Goal: Find contact information: Find contact information

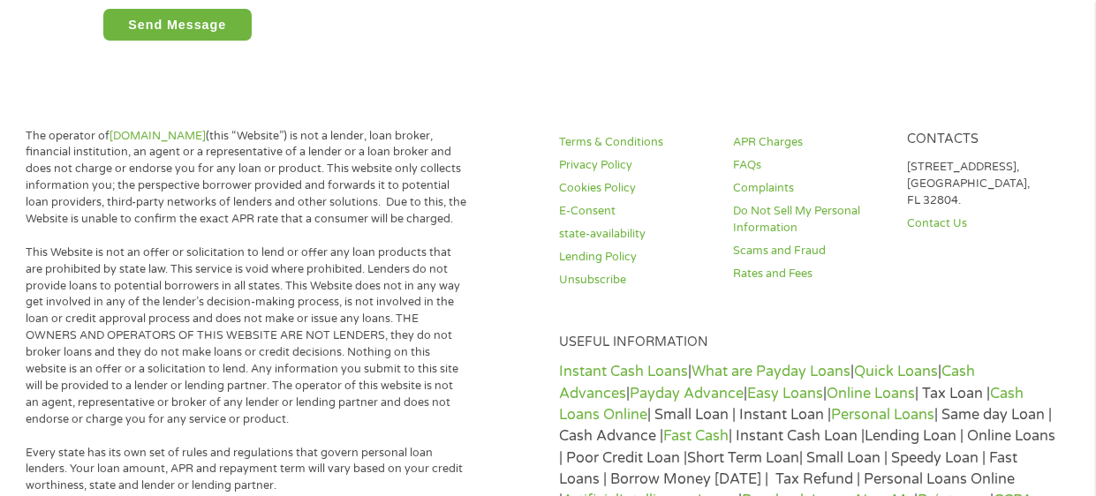
scroll to position [918, 0]
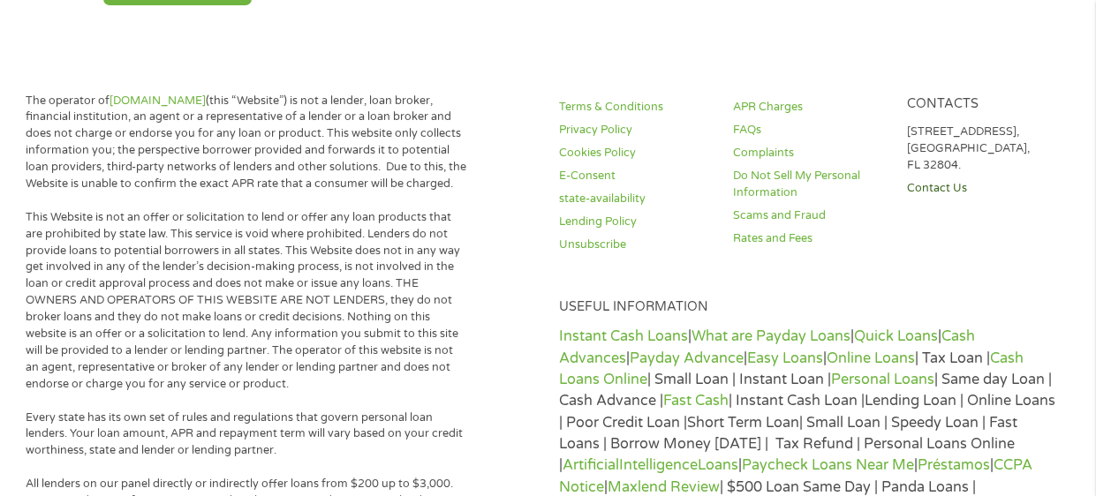
click at [950, 191] on link "Contact Us" at bounding box center [983, 188] width 153 height 17
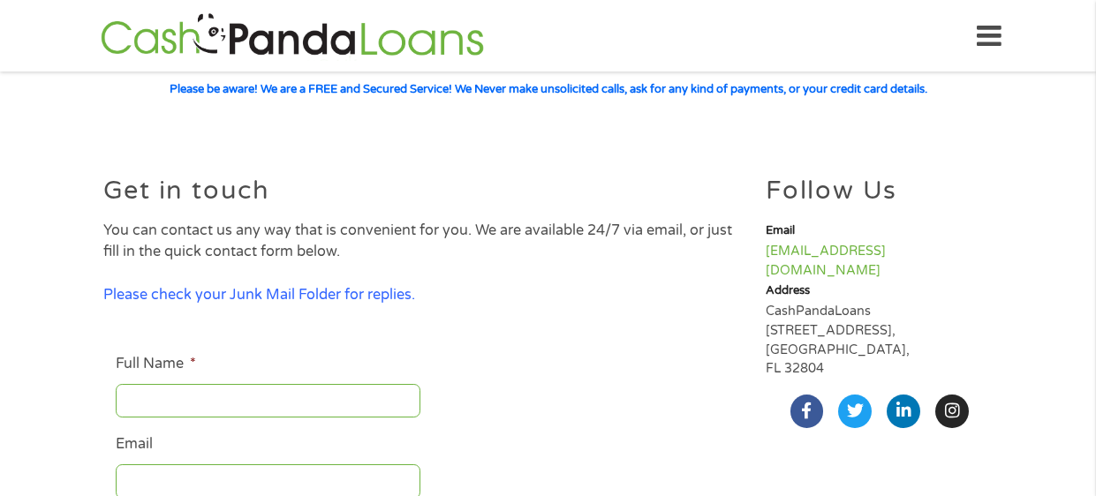
click at [950, 191] on h2 "Follow Us" at bounding box center [879, 191] width 227 height 26
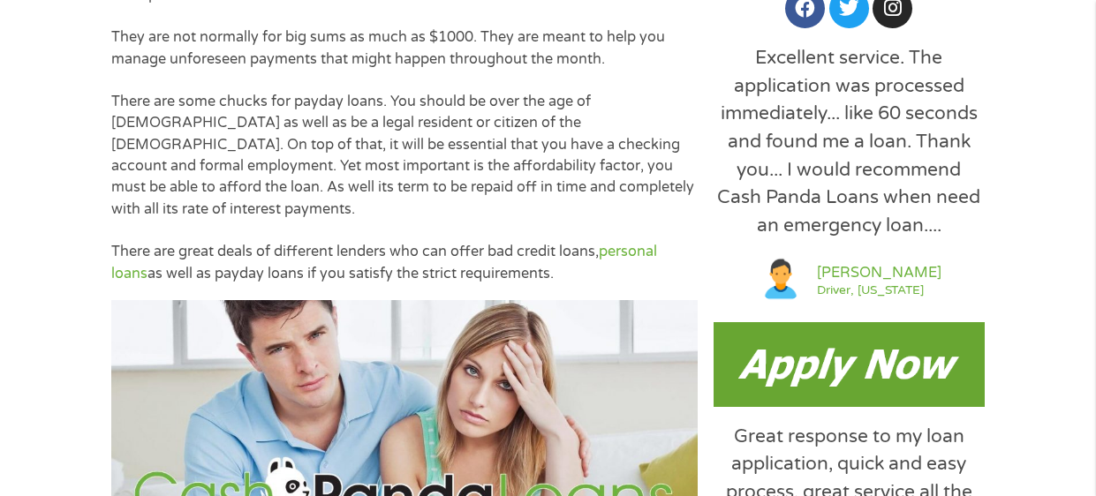
scroll to position [1236, 0]
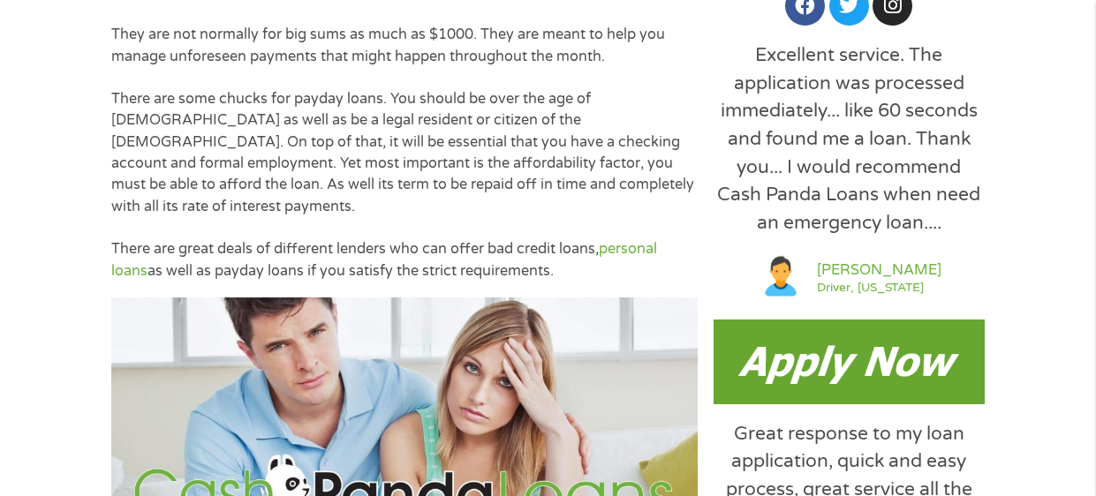
click at [732, 368] on img at bounding box center [849, 362] width 271 height 85
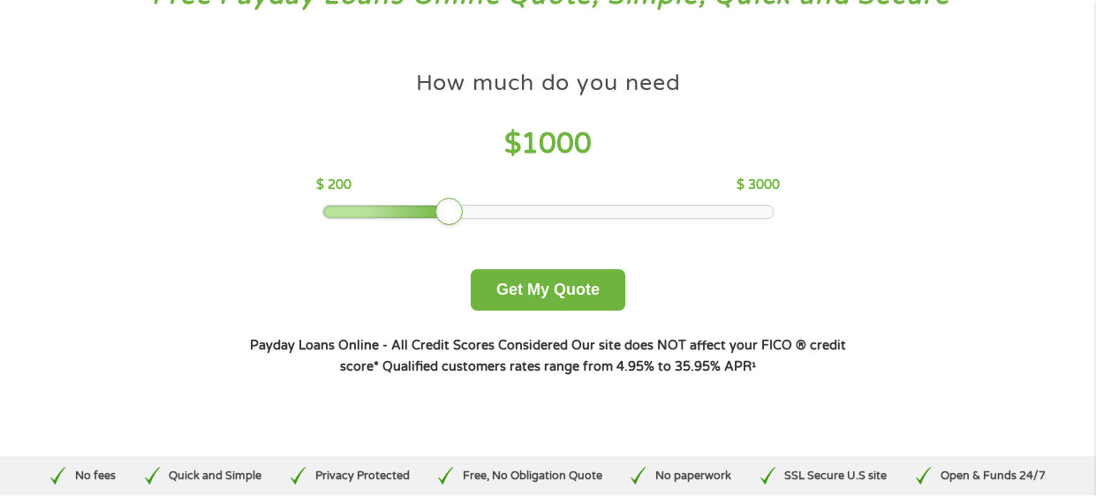
scroll to position [140, 0]
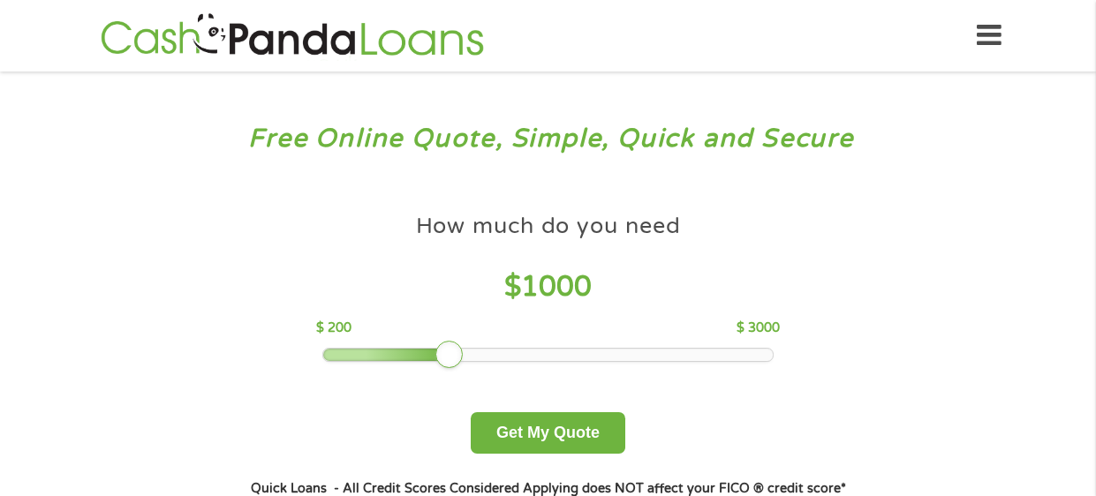
click at [1024, 318] on div "Free Online Quote, Simple, Quick and Secure How much do you need? $300 $500 $75…" at bounding box center [548, 336] width 1096 height 528
